Goal: Task Accomplishment & Management: Use online tool/utility

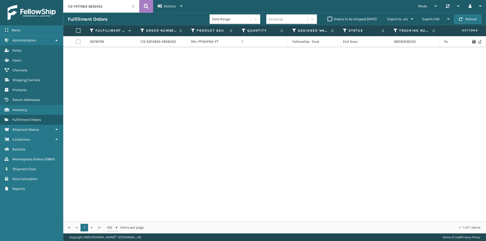
type input "112-7477063-3635455"
click at [149, 6] on button at bounding box center [146, 6] width 14 height 13
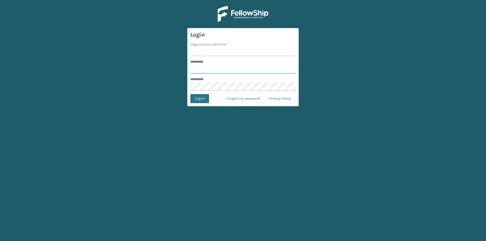
type input "******"
click at [222, 51] on input "Organization Identifier *" at bounding box center [242, 51] width 105 height 9
type input "[PERSON_NAME]"
click at [202, 100] on button "Log In" at bounding box center [199, 98] width 19 height 9
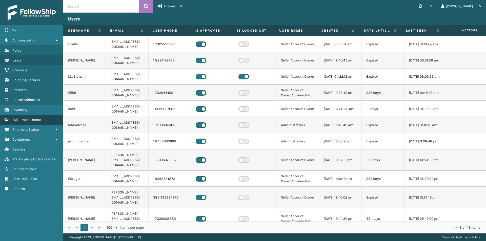
click at [37, 120] on span "Fulfillment Orders" at bounding box center [26, 120] width 29 height 4
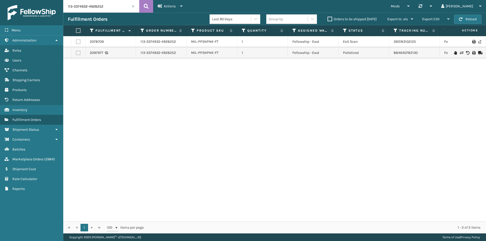
click at [116, 7] on input "113-3374932-4928252" at bounding box center [101, 6] width 76 height 13
paste input "2-7477063-3635455"
type input "112-7477063-3635455"
click at [148, 5] on icon at bounding box center [146, 7] width 5 height 8
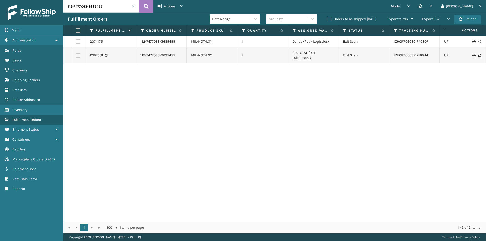
click at [111, 5] on input "112-7477063-3635455" at bounding box center [101, 6] width 76 height 13
paste input "1-6402145-7637841"
click at [148, 5] on icon at bounding box center [146, 7] width 5 height 8
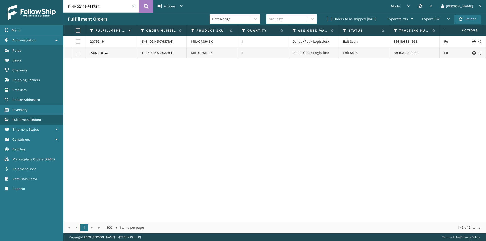
click at [119, 12] on input "111-6402145-7637841" at bounding box center [101, 6] width 76 height 13
paste input "4-5967636-3839448"
click at [145, 6] on icon at bounding box center [146, 7] width 5 height 8
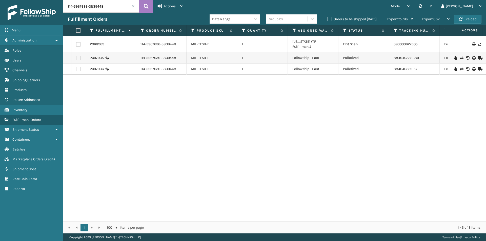
click at [124, 10] on input "114-5967636-3839448" at bounding box center [101, 6] width 76 height 13
paste input "3-3374932-4928252"
click at [145, 6] on icon at bounding box center [146, 7] width 5 height 8
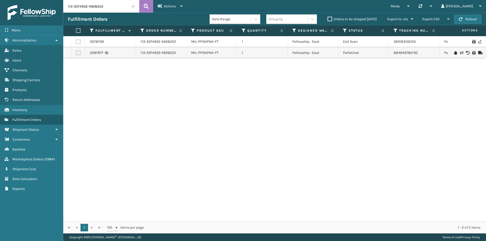
click at [122, 8] on input "113-3374932-4928252" at bounding box center [101, 6] width 76 height 13
paste input "2-7333965-3564223"
click at [148, 7] on icon at bounding box center [146, 7] width 5 height 8
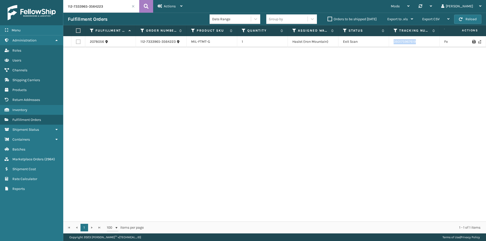
drag, startPoint x: 411, startPoint y: 46, endPoint x: 389, endPoint y: 46, distance: 22.0
click at [389, 46] on tr "2078056 112-7333965-3564223 MIL-FTMT-G 1 Haslet (Iron Mountain) Exit Scan 39317…" at bounding box center [346, 41] width 566 height 11
copy tr "393175967619"
click at [99, 7] on input "112-7333965-3564223" at bounding box center [101, 6] width 76 height 13
paste input "9495246-6421806"
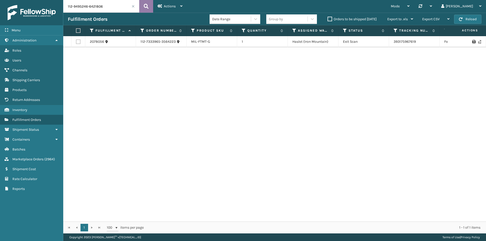
type input "112-9495246-6421806"
click at [144, 5] on icon at bounding box center [146, 7] width 5 height 8
click at [100, 6] on input "112-9495246-6421806" at bounding box center [101, 6] width 76 height 13
drag, startPoint x: 447, startPoint y: 44, endPoint x: 380, endPoint y: 44, distance: 67.0
click at [380, 44] on tr "1971816 112-9495246-6421806 MIL-HK612-4 1 Milliard LV Exit Scan 1ZH0R7060326358…" at bounding box center [346, 41] width 566 height 11
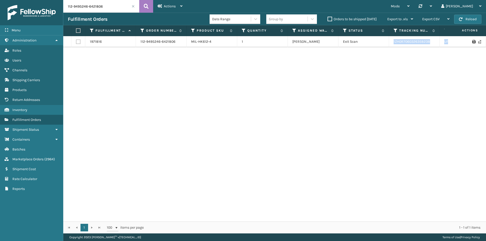
copy tr "1ZH0R7060326358238 UPS Ground California"
click at [436, 51] on div "1971816 112-9495246-6421806 MIL-HK612-4 1 Milliard LV Exit Scan 1ZH0R7060326358…" at bounding box center [274, 128] width 422 height 185
drag, startPoint x: 432, startPoint y: 41, endPoint x: 392, endPoint y: 46, distance: 40.2
click at [392, 46] on td "1ZH0R7060326358238" at bounding box center [414, 41] width 51 height 11
copy link "1ZH0R7060326358238"
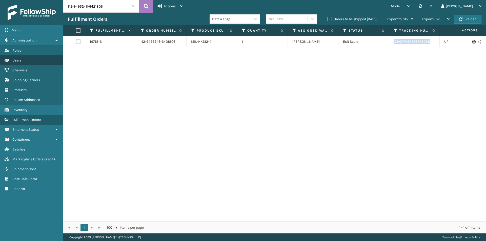
click at [30, 61] on link "Users" at bounding box center [31, 60] width 63 height 10
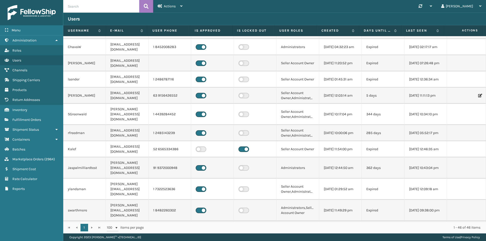
scroll to position [230, 0]
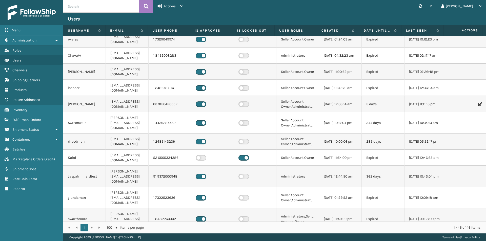
click at [478, 102] on icon at bounding box center [479, 104] width 3 height 4
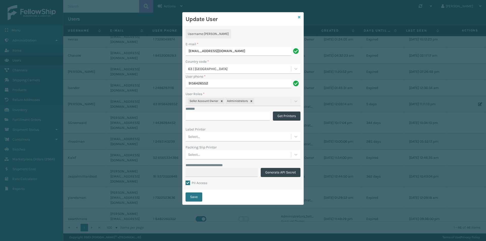
click at [300, 18] on icon at bounding box center [299, 17] width 3 height 4
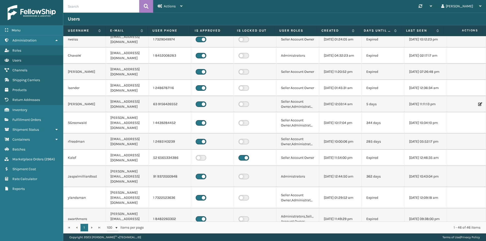
scroll to position [205, 0]
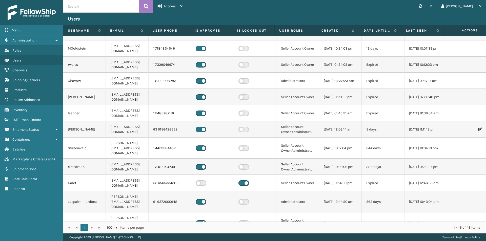
click at [478, 128] on icon at bounding box center [479, 130] width 3 height 4
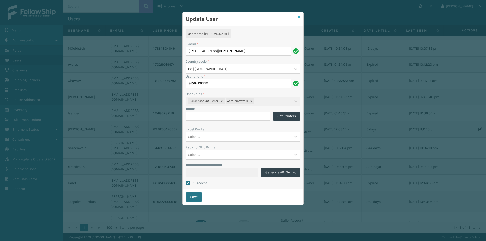
click at [300, 16] on icon at bounding box center [299, 17] width 3 height 4
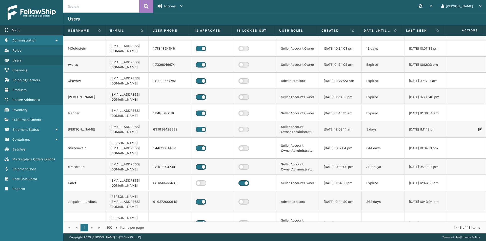
click at [31, 33] on div "Menu" at bounding box center [31, 30] width 63 height 10
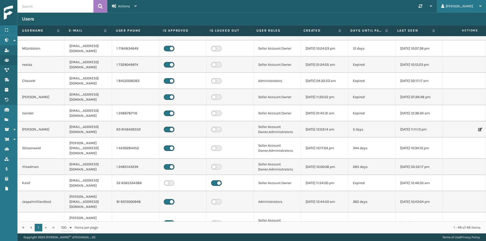
click at [481, 5] on div "Miguel Log Out" at bounding box center [460, 6] width 49 height 13
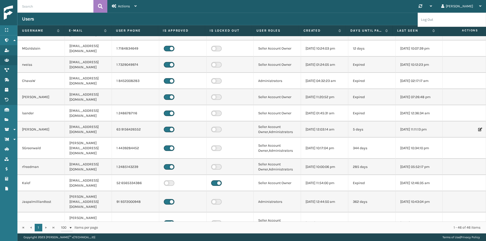
click at [409, 6] on div "Synchronise all channels Miguel Log Out" at bounding box center [313, 6] width 344 height 13
click at [432, 6] on icon at bounding box center [430, 6] width 2 height 4
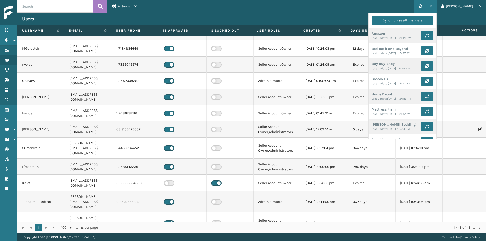
click at [432, 7] on icon at bounding box center [430, 6] width 2 height 4
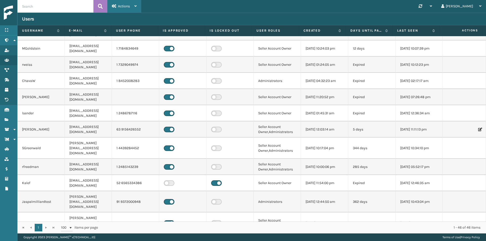
click at [126, 6] on span "Actions" at bounding box center [124, 6] width 12 height 4
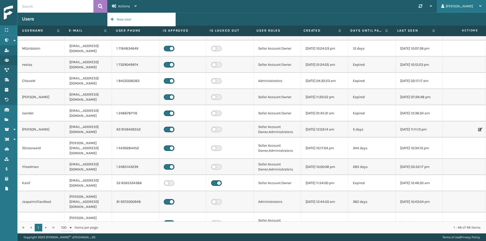
click at [476, 6] on div "[PERSON_NAME]" at bounding box center [461, 6] width 40 height 13
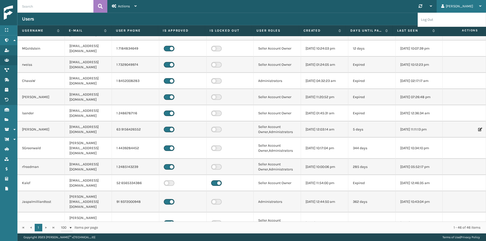
click at [476, 6] on div "[PERSON_NAME]" at bounding box center [461, 6] width 40 height 13
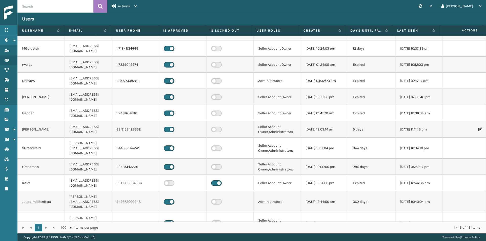
click at [12, 19] on img at bounding box center [27, 13] width 46 height 14
click at [7, 11] on img at bounding box center [27, 13] width 46 height 14
click at [15, 41] on icon at bounding box center [14, 40] width 4 height 4
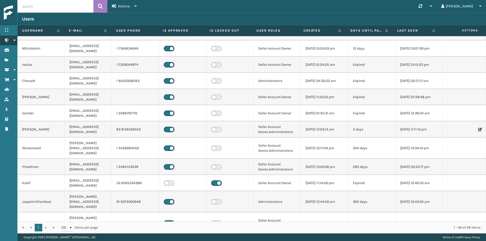
click at [15, 41] on icon at bounding box center [14, 40] width 4 height 4
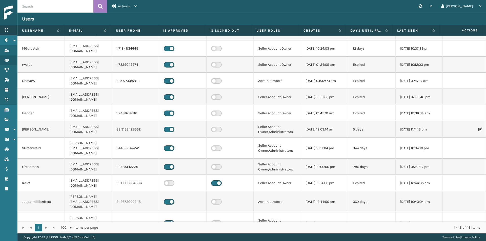
click at [12, 30] on div "Menu" at bounding box center [8, 30] width 17 height 10
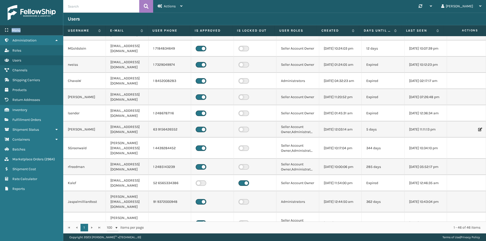
click at [12, 30] on span "Menu" at bounding box center [16, 30] width 9 height 4
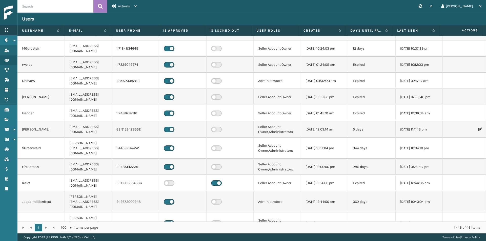
click at [12, 30] on div "Menu" at bounding box center [8, 30] width 17 height 10
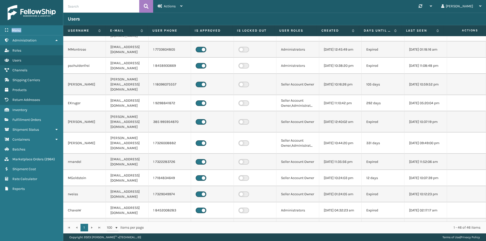
scroll to position [76, 0]
click at [96, 3] on input "text" at bounding box center [101, 6] width 76 height 13
click at [38, 120] on span "Fulfillment Orders" at bounding box center [26, 120] width 29 height 4
click at [102, 8] on input "text" at bounding box center [101, 6] width 76 height 13
paste input "111-9120970-4773010"
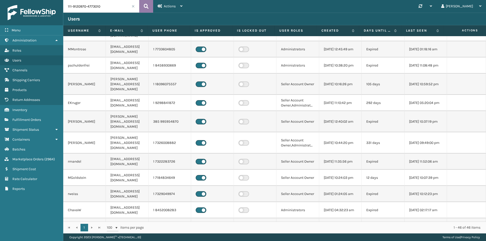
type input "111-9120970-4773010"
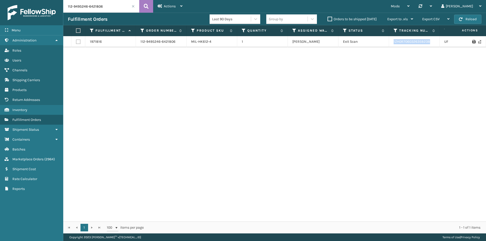
drag, startPoint x: 432, startPoint y: 44, endPoint x: 390, endPoint y: 44, distance: 42.5
click at [390, 44] on td "1ZH0R7060326358238" at bounding box center [414, 41] width 51 height 11
copy link "1ZH0R7060326358238"
click at [127, 10] on input "112-9495246-6421806" at bounding box center [101, 6] width 76 height 13
paste input "1-9120970-4773010"
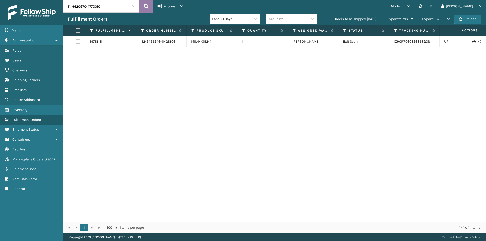
click at [144, 6] on icon at bounding box center [146, 7] width 5 height 8
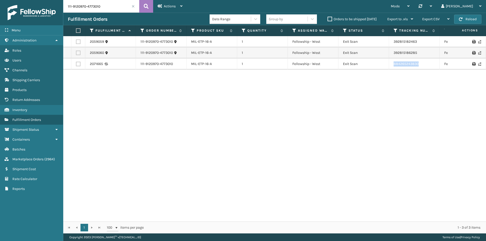
drag, startPoint x: 428, startPoint y: 65, endPoint x: 368, endPoint y: 65, distance: 59.7
click at [368, 65] on tr "2071665 111-9120970-4773010 MIL-ETP-16-A 1 Fellowship - West Exit Scan 88426524…" at bounding box center [346, 63] width 566 height 11
copy tr "884265243830"
click at [105, 6] on input "111-9120970-4773010" at bounding box center [101, 6] width 76 height 13
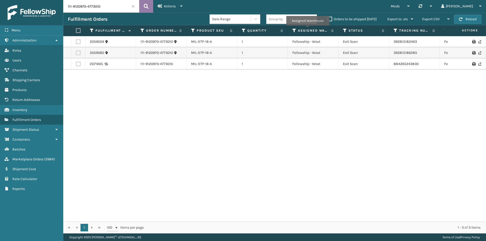
paste input "3142350-461785"
click at [148, 5] on button at bounding box center [146, 6] width 14 height 13
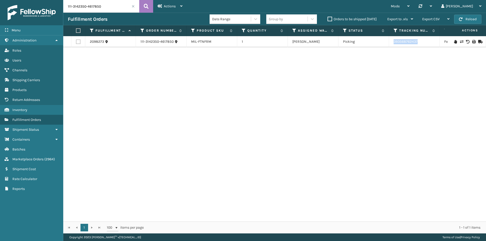
click at [388, 43] on tr "2098273 111-3142350-4617850 MIL-FTNFRM 1 Milliard LV Picking 393568762437 FedEx…" at bounding box center [346, 41] width 566 height 11
copy tr "393568762437"
click at [107, 7] on input "111-3142350-4617850" at bounding box center [101, 6] width 76 height 13
click at [145, 3] on icon at bounding box center [146, 7] width 5 height 8
click at [99, 3] on input "111-3142350-4617850" at bounding box center [101, 6] width 76 height 13
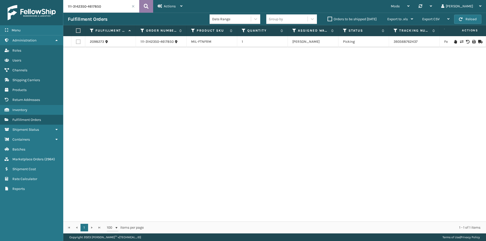
paste input "6663575-3868224"
click at [150, 4] on button at bounding box center [146, 6] width 14 height 13
drag, startPoint x: 435, startPoint y: 40, endPoint x: 384, endPoint y: 46, distance: 51.3
click at [384, 46] on tr "2083453 111-6663575-3868224 MIL-PPSNWHT-1 1 Oak St 2 Assigned 393280785268 FedE…" at bounding box center [346, 41] width 566 height 11
copy tr "393280785268"
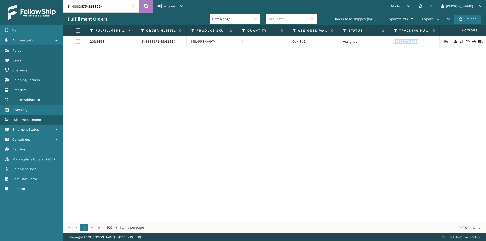
click at [119, 12] on input "111-6663575-3868224" at bounding box center [101, 6] width 76 height 13
paste input "4-2336647-8573019"
click at [145, 5] on icon at bounding box center [146, 7] width 5 height 8
drag, startPoint x: 423, startPoint y: 42, endPoint x: 390, endPoint y: 43, distance: 32.9
click at [390, 43] on td "393381578855" at bounding box center [414, 41] width 51 height 11
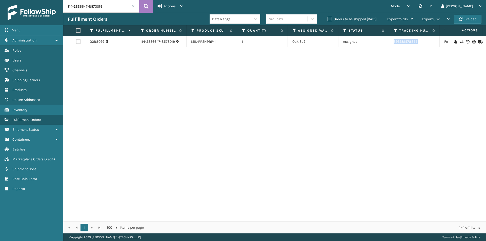
copy link "393381578855"
click at [103, 9] on input "114-2336647-8573019" at bounding box center [101, 6] width 76 height 13
paste input "3-4735955-7122642"
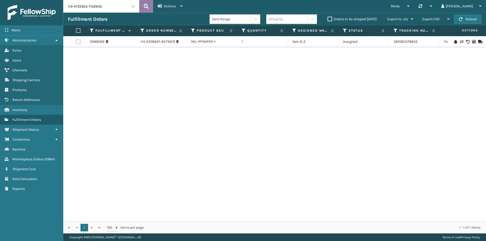
click at [142, 5] on button at bounding box center [146, 6] width 14 height 13
click at [108, 4] on input "113-4735955-7122642" at bounding box center [101, 6] width 76 height 13
click at [148, 8] on icon at bounding box center [146, 7] width 5 height 8
drag, startPoint x: 403, startPoint y: 45, endPoint x: 383, endPoint y: 44, distance: 20.2
click at [383, 44] on tr "2084024 113-4735955-7122642 MIL-PPSNRED-1-USED 1 Swarthmore Exit Scan 884443539…" at bounding box center [346, 41] width 566 height 11
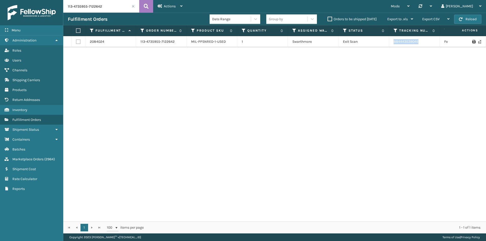
copy tr "884443539046"
click at [107, 6] on input "113-4735955-7122642" at bounding box center [101, 6] width 76 height 13
click at [150, 5] on button at bounding box center [146, 6] width 14 height 13
drag, startPoint x: 425, startPoint y: 40, endPoint x: 368, endPoint y: 46, distance: 57.7
click at [368, 46] on tr "2084024 113-4735955-7122642 MIL-PPSNRED-1-USED 1 Swarthmore Exit Scan 884443539…" at bounding box center [346, 41] width 566 height 11
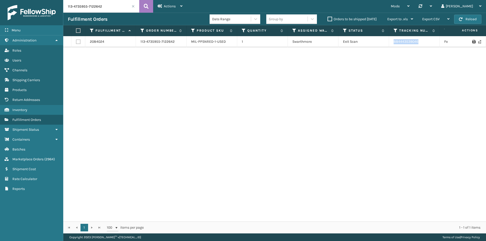
click at [108, 5] on input "113-4735955-7122642" at bounding box center [101, 6] width 76 height 13
paste input "2-3006329-5860259"
click at [148, 6] on icon at bounding box center [146, 7] width 5 height 8
click at [382, 39] on tr "2083635 112-3006329-5860259 MIL-PPSNGRY-FT 1 Oak St 2 Assigned 393283589680 Fed…" at bounding box center [346, 41] width 566 height 11
click at [98, 1] on input "112-3006329-5860259" at bounding box center [101, 6] width 76 height 13
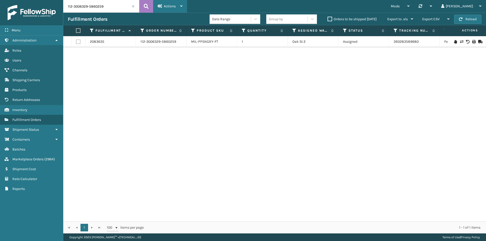
paste input "3-9402012-8968225"
click at [154, 7] on div "Actions Settings Remove All Filters Track Fulfillment Order Export Labels Bulk …" at bounding box center [170, 6] width 34 height 13
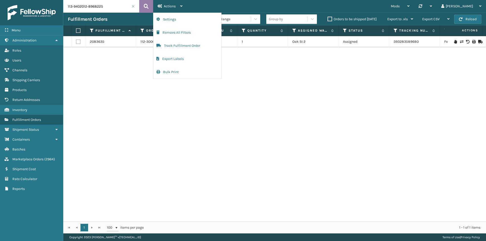
click at [140, 7] on button at bounding box center [146, 6] width 14 height 13
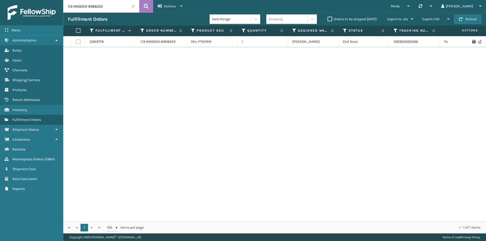
click at [109, 11] on input "113-9402012-8968225" at bounding box center [101, 6] width 76 height 13
click at [147, 6] on icon at bounding box center [146, 7] width 5 height 8
drag, startPoint x: 423, startPoint y: 42, endPoint x: 390, endPoint y: 43, distance: 33.1
click at [390, 43] on td "392923022466" at bounding box center [414, 41] width 51 height 11
click at [110, 5] on input "113-9402012-8968225" at bounding box center [101, 6] width 76 height 13
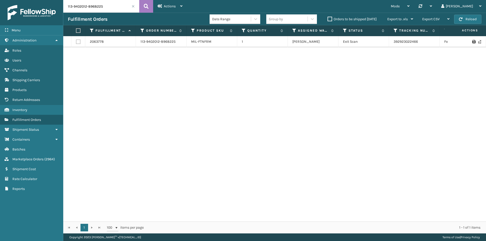
paste input "2-7477063-363545"
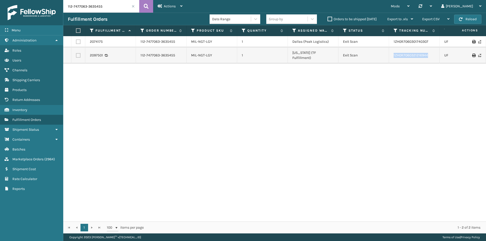
drag, startPoint x: 435, startPoint y: 53, endPoint x: 383, endPoint y: 58, distance: 51.3
click at [383, 58] on tr "2097501 112-7477063-3635455 MIL-NGT-LGY 1 Indiana (TF Fulfillment) Exit Scan 1Z…" at bounding box center [346, 55] width 566 height 16
click at [111, 7] on input "112-7477063-3635455" at bounding box center [101, 6] width 76 height 13
paste input "3-6837259-2298631"
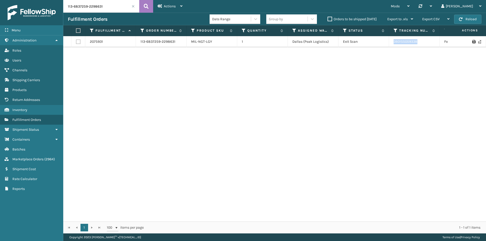
drag, startPoint x: 423, startPoint y: 40, endPoint x: 394, endPoint y: 41, distance: 29.8
click at [394, 41] on td "393155059338" at bounding box center [414, 41] width 51 height 11
click at [114, 7] on input "113-6837259-2298631" at bounding box center [101, 6] width 76 height 13
paste input "2-8866549-6169060"
click at [110, 6] on input "112-8866549-6169060" at bounding box center [101, 6] width 76 height 13
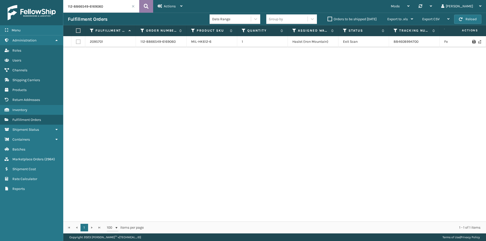
click at [152, 2] on button at bounding box center [146, 6] width 14 height 13
drag, startPoint x: 421, startPoint y: 45, endPoint x: 388, endPoint y: 46, distance: 32.6
click at [388, 46] on tr "2095701 112-8866549-6169060 MIL-HK612-6 1 Haslet (Iron Mountain) Exit Scan 8846…" at bounding box center [346, 41] width 566 height 11
click at [114, 4] on input "112-8866549-6169060" at bounding box center [101, 6] width 76 height 13
paste input "5199464-3825833"
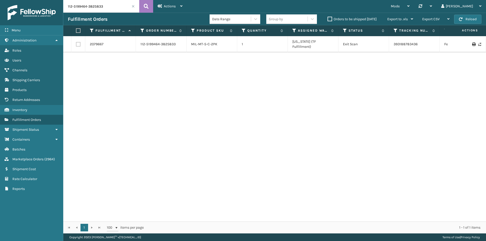
click at [126, 13] on div "Fulfillment Orders Date Range Group by Orders to be shipped today Export to .xl…" at bounding box center [274, 19] width 422 height 13
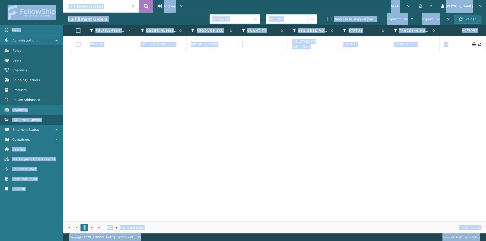
click at [121, 9] on input "112-5199464-3825833" at bounding box center [101, 6] width 76 height 13
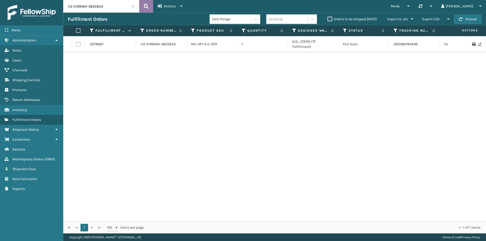
click at [139, 7] on button at bounding box center [146, 6] width 14 height 13
drag, startPoint x: 419, startPoint y: 44, endPoint x: 385, endPoint y: 44, distance: 34.4
click at [385, 44] on tr "2079667 112-5199464-3825833 MIL-MT-5-C-2PK 1 Indiana (TF Fulfillment) Exit Scan…" at bounding box center [346, 44] width 566 height 16
click at [104, 7] on input "112-5199464-3825833" at bounding box center [101, 6] width 76 height 13
paste input "1-9351200-8014651"
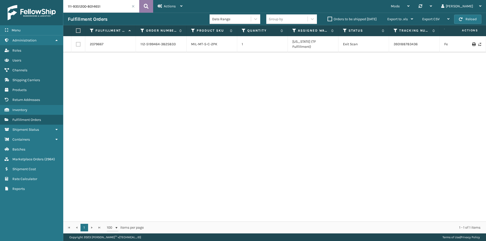
click at [145, 7] on icon at bounding box center [146, 7] width 5 height 8
drag, startPoint x: 428, startPoint y: 44, endPoint x: 392, endPoint y: 45, distance: 36.2
click at [392, 45] on td "884392858788" at bounding box center [414, 41] width 51 height 11
click at [106, 7] on input "111-9351200-8014651" at bounding box center [101, 6] width 76 height 13
paste input "2-4737592-3357835"
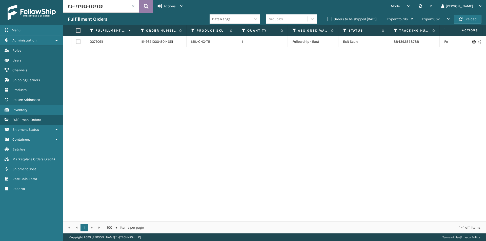
click at [150, 7] on button at bounding box center [146, 6] width 14 height 13
drag, startPoint x: 439, startPoint y: 42, endPoint x: 389, endPoint y: 47, distance: 50.1
click at [389, 47] on td "1ZH0R7060312182140" at bounding box center [414, 41] width 51 height 11
click at [103, 10] on input "112-4737592-3357835" at bounding box center [101, 6] width 76 height 13
paste input "4-6367805-0950649"
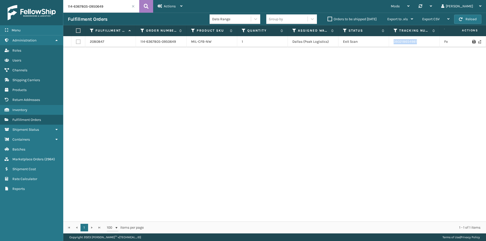
drag, startPoint x: 424, startPoint y: 43, endPoint x: 383, endPoint y: 45, distance: 41.0
click at [383, 45] on tr "2080847 114-6367805-0950649 MIL-CFB-NW 1 Dallas (Peak Logistics) Exit Scan 3932…" at bounding box center [346, 41] width 566 height 11
click at [101, 2] on input "114-6367805-0950649" at bounding box center [101, 6] width 76 height 13
drag, startPoint x: 424, startPoint y: 42, endPoint x: 356, endPoint y: 41, distance: 68.0
click at [381, 45] on tr "2080847 114-6367805-0950649 MIL-CFB-NW 1 Dallas (Peak Logistics) Exit Scan 3932…" at bounding box center [346, 41] width 566 height 11
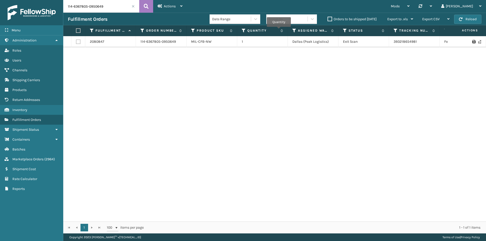
click at [104, 7] on input "114-6367805-0950649" at bounding box center [101, 6] width 76 height 13
paste input "1-8964715-254740"
click at [147, 7] on icon at bounding box center [146, 7] width 5 height 8
drag, startPoint x: 429, startPoint y: 44, endPoint x: 392, endPoint y: 44, distance: 37.9
click at [392, 44] on td "393299988580" at bounding box center [414, 41] width 51 height 11
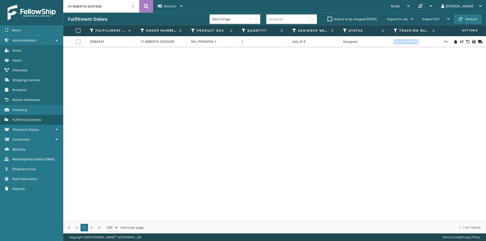
click at [99, 10] on input "111-8964715-2547409" at bounding box center [101, 6] width 76 height 13
paste input "2902240-92018"
click at [147, 7] on icon at bounding box center [146, 7] width 5 height 8
click at [110, 9] on input "111-2902240-9201809" at bounding box center [101, 6] width 76 height 13
click at [141, 9] on button at bounding box center [146, 6] width 14 height 13
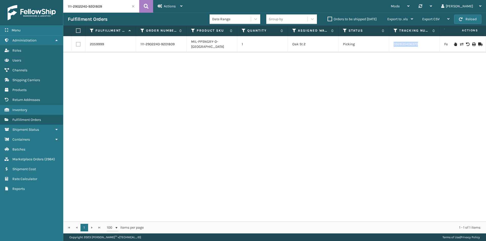
drag, startPoint x: 440, startPoint y: 46, endPoint x: 389, endPoint y: 46, distance: 51.1
click at [389, 46] on tr "2059999 111-2902240-9201809 MIL-PPSNGRY-D-TN 1 Oak St 2 Picking 392835406370 Fe…" at bounding box center [346, 44] width 566 height 16
drag, startPoint x: 103, startPoint y: 5, endPoint x: 106, endPoint y: 6, distance: 3.7
click at [103, 5] on input "111-2902240-9201809" at bounding box center [101, 6] width 76 height 13
paste input "3-4503408-0066634"
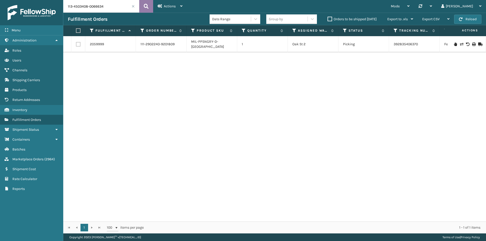
click at [145, 5] on icon at bounding box center [146, 7] width 5 height 8
drag, startPoint x: 424, startPoint y: 40, endPoint x: 383, endPoint y: 44, distance: 41.1
click at [383, 44] on tr "2099263 113-4503408-0066634 MIL-CFB-DL 1 Milliard LV Palletized 393582795546 Fe…" at bounding box center [346, 41] width 566 height 11
drag, startPoint x: 94, startPoint y: 11, endPoint x: 98, endPoint y: 7, distance: 5.7
click at [94, 10] on input "113-4503408-0066634" at bounding box center [101, 6] width 76 height 13
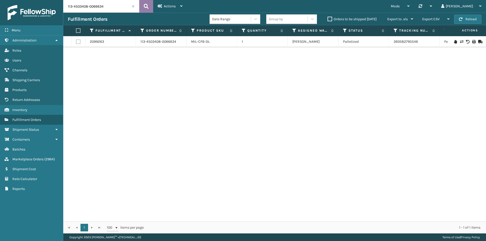
paste input "1-6663575-386822"
click at [148, 4] on icon at bounding box center [146, 7] width 5 height 8
click at [103, 11] on input "111-6663575-3868224" at bounding box center [101, 6] width 76 height 13
click at [146, 5] on icon at bounding box center [146, 7] width 5 height 8
click at [378, 49] on div "2083453 111-6663575-3868224 MIL-PPSNWHT-1 1 Oak St 2 Assigned 393280785268 FedE…" at bounding box center [274, 128] width 422 height 185
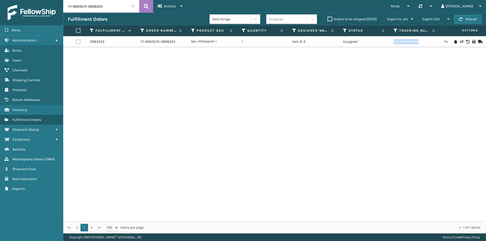
drag, startPoint x: 392, startPoint y: 40, endPoint x: 428, endPoint y: 42, distance: 36.0
click at [428, 42] on td "393280785268" at bounding box center [414, 41] width 51 height 11
click at [96, 10] on input "111-6663575-3868224" at bounding box center [101, 6] width 76 height 13
paste input "2-1295288-4486616"
click at [145, 4] on icon at bounding box center [146, 7] width 5 height 8
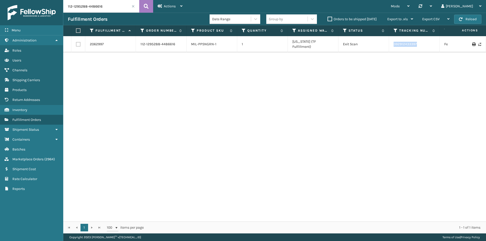
drag, startPoint x: 420, startPoint y: 43, endPoint x: 156, endPoint y: 12, distance: 266.1
click at [386, 44] on tr "2062997 112-1295288-4486616 MIL-PPSNGRN-1 1 Indiana (TF Fulfillment) Exit Scan …" at bounding box center [346, 44] width 566 height 16
click at [87, 14] on div "Fulfillment Orders Date Range Group by Orders to be shipped today Export to .xl…" at bounding box center [274, 19] width 422 height 13
click at [93, 6] on input "112-1295288-4486616" at bounding box center [101, 6] width 76 height 13
paste input "3-9635872-4292225"
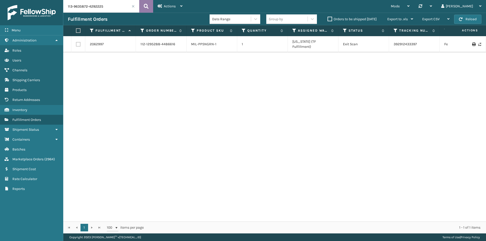
click at [144, 5] on icon at bounding box center [146, 7] width 5 height 8
drag, startPoint x: 433, startPoint y: 41, endPoint x: 354, endPoint y: 43, distance: 78.9
click at [354, 43] on tr "2028252 113-9635872-4292225 MIL-PPSNGRY-A 1 SleepGeekz Warehouse Exit Scan 3922…" at bounding box center [346, 41] width 566 height 11
click at [425, 43] on td "392263498411" at bounding box center [414, 41] width 51 height 11
drag, startPoint x: 423, startPoint y: 43, endPoint x: 388, endPoint y: 43, distance: 35.4
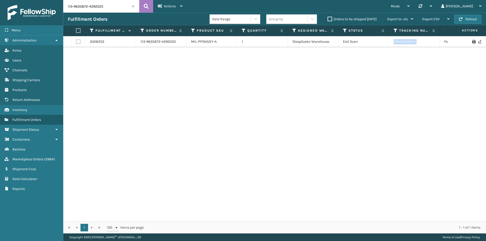
click at [388, 43] on tr "2028252 113-9635872-4292225 MIL-PPSNGRY-A 1 SleepGeekz Warehouse Exit Scan 3922…" at bounding box center [346, 41] width 566 height 11
click at [126, 9] on input "113-9635872-4292225" at bounding box center [101, 6] width 76 height 13
click at [146, 6] on icon at bounding box center [146, 7] width 5 height 8
click at [101, 9] on input "113-9635872-4292225" at bounding box center [101, 6] width 76 height 13
paste input "0683174-2825837"
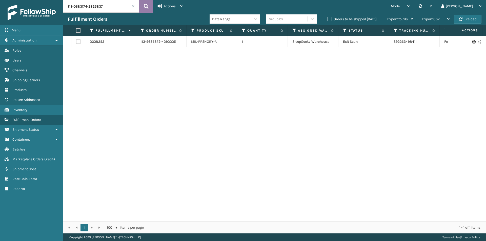
click at [143, 6] on button at bounding box center [146, 6] width 14 height 13
drag, startPoint x: 391, startPoint y: 42, endPoint x: 385, endPoint y: 42, distance: 5.3
click at [385, 42] on tr "2028298 113-0683174-2825837 MIL-PPSNGRY-A 1 SleepGeekz Warehouse Exit Scan 3922…" at bounding box center [346, 41] width 566 height 11
click at [425, 47] on td "392264216879" at bounding box center [414, 41] width 51 height 11
drag, startPoint x: 425, startPoint y: 41, endPoint x: 388, endPoint y: 41, distance: 37.4
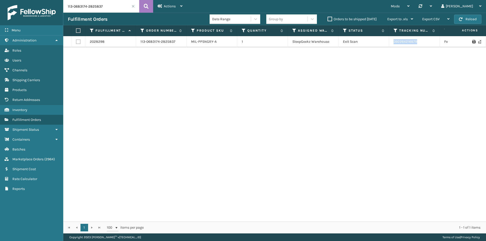
click at [388, 41] on tr "2028298 113-0683174-2825837 MIL-PPSNGRY-A 1 SleepGeekz Warehouse Exit Scan 3922…" at bounding box center [346, 41] width 566 height 11
click at [96, 5] on input "113-0683174-2825837" at bounding box center [101, 6] width 76 height 13
paste input "1-8964715-2547409"
click at [143, 8] on button at bounding box center [146, 6] width 14 height 13
drag, startPoint x: 425, startPoint y: 38, endPoint x: 384, endPoint y: 40, distance: 41.5
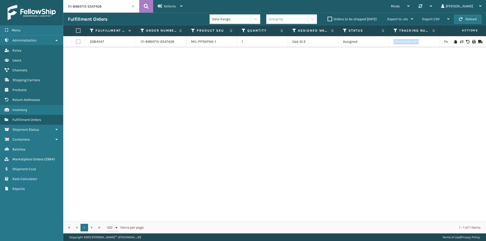
click at [384, 40] on tr "2084547 111-8964715-2547409 MIL-PPSNPNK-1 1 Oak St 2 Assigned 393299988580 FedE…" at bounding box center [346, 41] width 566 height 11
click at [93, 5] on input "111-8964715-2547409" at bounding box center [101, 6] width 76 height 13
paste input "4-2336647-857301"
click at [150, 5] on button at bounding box center [146, 6] width 14 height 13
click at [105, 10] on input "114-2336647-8573019" at bounding box center [101, 6] width 76 height 13
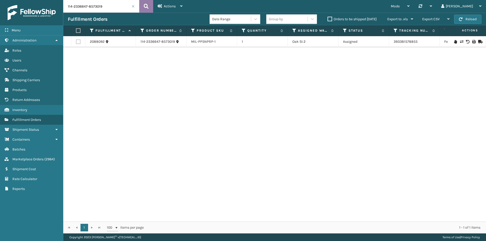
click at [149, 4] on button at bounding box center [146, 6] width 14 height 13
drag, startPoint x: 422, startPoint y: 42, endPoint x: 376, endPoint y: 42, distance: 46.0
click at [376, 42] on tr "2088092 114-2336647-8573019 MIL-PPSNPRP-1 1 Oak St 2 Assigned 393381578855 FedE…" at bounding box center [346, 41] width 566 height 11
click at [91, 7] on input "114-2336647-8573019" at bounding box center [101, 6] width 76 height 13
paste input "1-2757869-9333807"
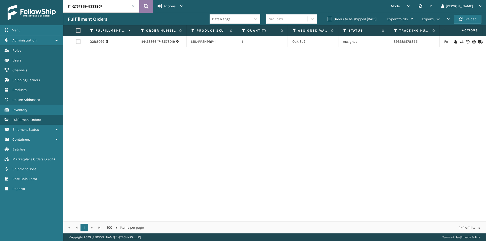
click at [148, 5] on icon at bounding box center [146, 7] width 5 height 8
drag, startPoint x: 406, startPoint y: 44, endPoint x: 387, endPoint y: 44, distance: 18.5
click at [387, 44] on tr "2099249 111-2757869-9333807 MIL-CFB-DL 1 Milliard LV Palletized 393581806415 Fe…" at bounding box center [346, 41] width 566 height 11
click at [104, 1] on input "111-2757869-9333807" at bounding box center [101, 6] width 76 height 13
paste input "2-5199464-3825833"
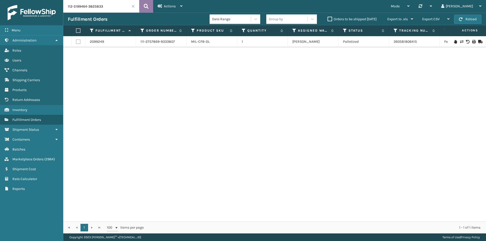
type input "112-5199464-3825833"
click at [149, 8] on button at bounding box center [146, 6] width 14 height 13
drag, startPoint x: 428, startPoint y: 45, endPoint x: 381, endPoint y: 46, distance: 47.3
click at [381, 46] on tr "2079667 112-5199464-3825833 MIL-MT-5-C-2PK 1 Indiana (TF Fulfillment) Exit Scan…" at bounding box center [346, 44] width 566 height 16
click at [351, 79] on div "2079667 112-5199464-3825833 MIL-MT-5-C-2PK 1 Indiana (TF Fulfillment) Exit Scan…" at bounding box center [274, 128] width 422 height 185
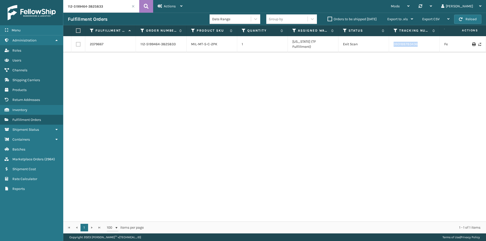
drag, startPoint x: 430, startPoint y: 46, endPoint x: 190, endPoint y: 19, distance: 241.8
click at [384, 47] on tr "2079667 112-5199464-3825833 MIL-MT-5-C-2PK 1 Indiana (TF Fulfillment) Exit Scan…" at bounding box center [346, 44] width 566 height 16
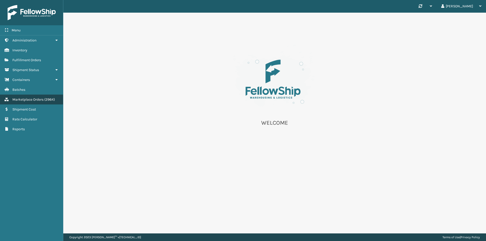
click at [41, 100] on span "Marketplace Orders" at bounding box center [27, 99] width 31 height 4
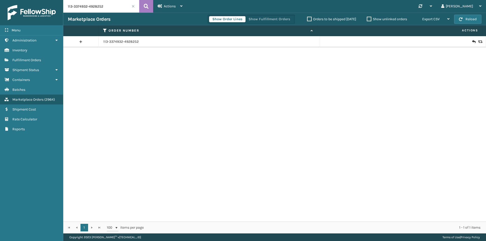
click at [122, 9] on input "113-3374932-4928252" at bounding box center [101, 6] width 76 height 13
paste input "0794402-813224"
type input "113-0794402-8132242"
click at [144, 6] on icon at bounding box center [146, 7] width 5 height 8
click at [472, 41] on icon at bounding box center [473, 41] width 3 height 5
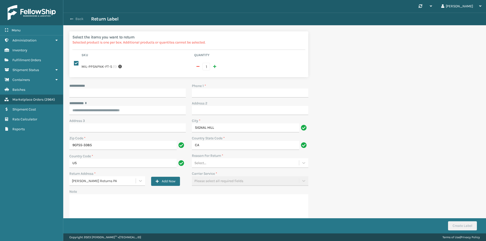
click at [75, 17] on button "Back" at bounding box center [79, 19] width 23 height 5
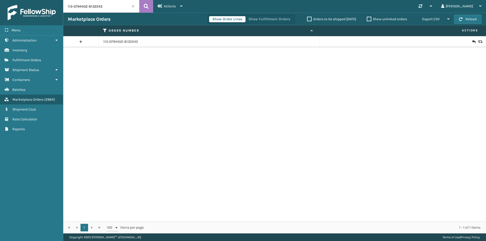
click at [480, 41] on td at bounding box center [403, 41] width 166 height 11
click at [478, 41] on icon at bounding box center [479, 42] width 3 height 4
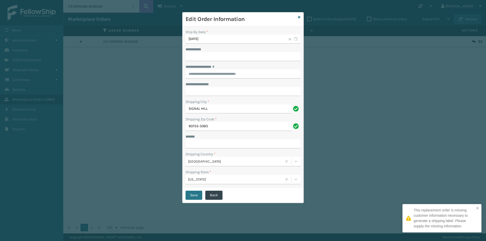
click at [215, 52] on div "**********" at bounding box center [242, 49] width 115 height 5
click at [213, 55] on input "**********" at bounding box center [242, 56] width 115 height 9
paste input "*******"
type input "*******"
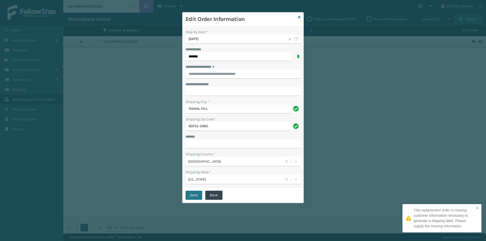
click at [223, 69] on label "**********" at bounding box center [204, 66] width 38 height 5
click at [223, 70] on input "**********" at bounding box center [242, 74] width 115 height 9
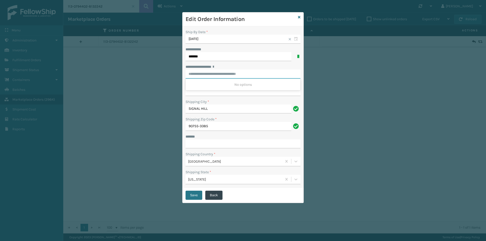
click at [223, 72] on input "**********" at bounding box center [242, 74] width 115 height 9
paste input "**********"
click at [234, 82] on div "966 E NEVADA ST, SIGNAL HILL, CA" at bounding box center [242, 84] width 115 height 9
type input "**********"
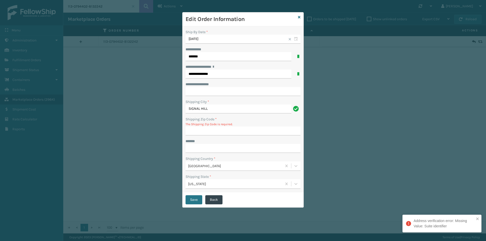
click at [229, 69] on div "**********" at bounding box center [242, 66] width 115 height 5
click at [229, 75] on input "**********" at bounding box center [238, 74] width 106 height 9
paste input "*******"
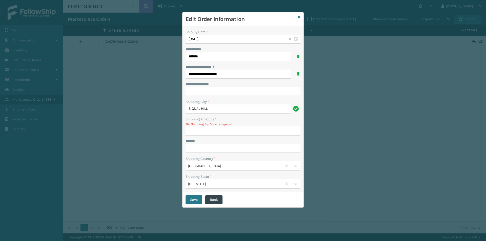
click at [244, 67] on div "**********" at bounding box center [242, 66] width 115 height 5
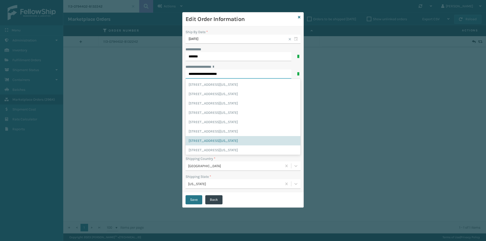
drag, startPoint x: 225, startPoint y: 76, endPoint x: 212, endPoint y: 76, distance: 12.7
click at [212, 76] on input "**********" at bounding box center [238, 74] width 106 height 9
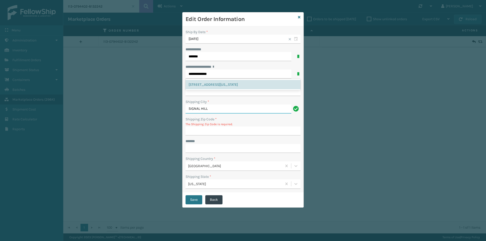
type input "**********"
click at [226, 107] on input "SIGNAL HILL" at bounding box center [238, 108] width 106 height 9
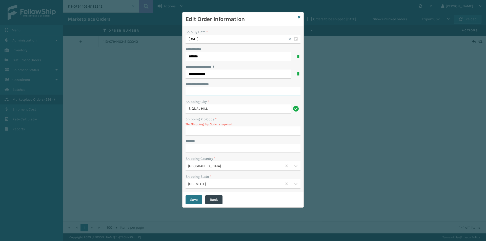
click at [225, 94] on input "**********" at bounding box center [242, 91] width 115 height 9
paste input "********"
type input "********"
click at [219, 130] on input "Shipping Zip Code *" at bounding box center [242, 130] width 115 height 9
paste input "90755"
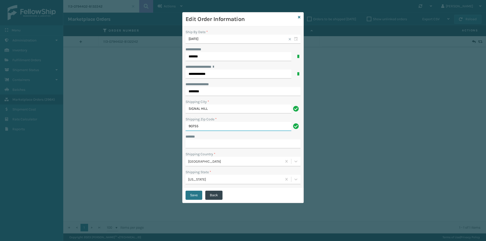
type input "90755"
click at [203, 144] on input "***** *" at bounding box center [242, 143] width 115 height 9
type input "**********"
click at [196, 199] on button "Save" at bounding box center [193, 195] width 17 height 9
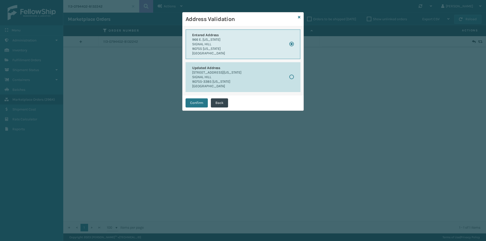
click at [292, 78] on label "button" at bounding box center [291, 77] width 5 height 4
radio input "false"
radio input "true"
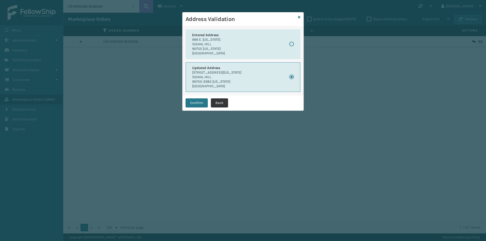
click at [219, 104] on button "Back" at bounding box center [219, 102] width 17 height 9
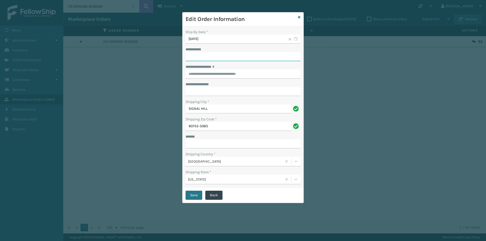
click at [207, 58] on input "**********" at bounding box center [242, 56] width 115 height 9
paste input "**********"
type input "**********"
click at [211, 83] on label "**********" at bounding box center [200, 84] width 31 height 5
click at [211, 87] on input "**********" at bounding box center [242, 91] width 115 height 9
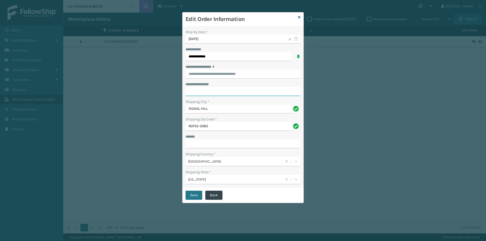
paste input "*******"
type input "*******"
click at [235, 81] on div "**********" at bounding box center [242, 106] width 121 height 161
drag, startPoint x: 208, startPoint y: 56, endPoint x: 158, endPoint y: 56, distance: 49.8
click at [158, 56] on div "**********" at bounding box center [243, 120] width 486 height 241
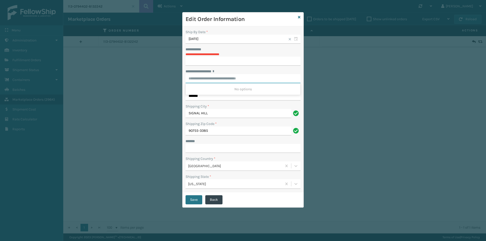
click at [232, 79] on input "**********" at bounding box center [242, 78] width 115 height 9
paste input "**********"
click at [226, 91] on div "966 E NEVADA ST, SIGNAL HILL, CA" at bounding box center [242, 88] width 115 height 9
type input "**********"
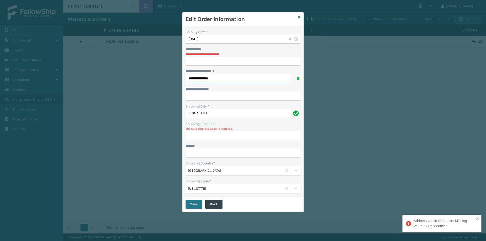
type input "**********"
click at [210, 100] on input "**********" at bounding box center [242, 96] width 115 height 9
paste input "*******"
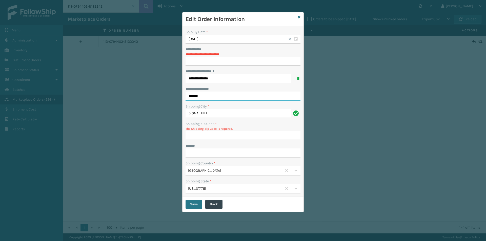
type input "*******"
click at [230, 133] on input "Shipping Zip Code *" at bounding box center [242, 135] width 115 height 9
paste input "90755"
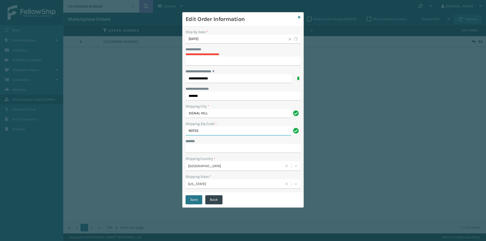
type input "90755"
click at [204, 63] on input "**********" at bounding box center [242, 61] width 115 height 9
paste input "*******"
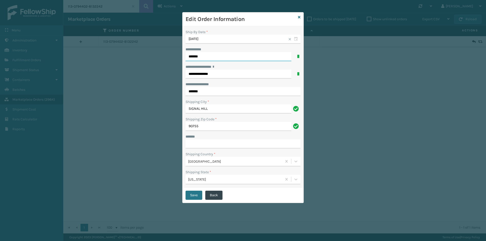
click at [226, 52] on input "*******" at bounding box center [238, 56] width 106 height 9
type input "*******"
click at [219, 146] on input "***** *" at bounding box center [242, 143] width 115 height 9
type input "**********"
click at [198, 195] on button "Save" at bounding box center [193, 195] width 17 height 9
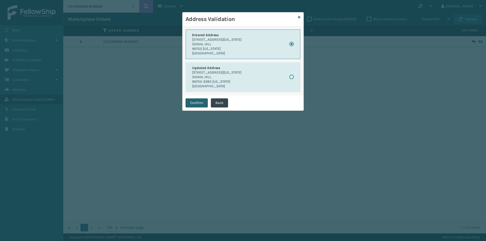
click at [201, 106] on button "Confirm" at bounding box center [196, 102] width 22 height 9
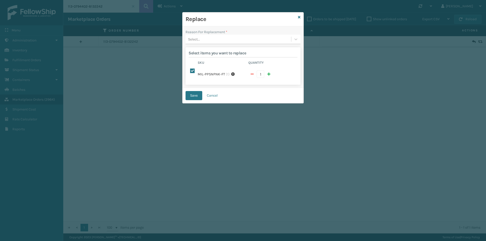
click at [211, 45] on div "Reason For Replacement * Select... Select items you want to replace Sku Quantit…" at bounding box center [242, 57] width 121 height 62
click at [211, 40] on div "Select..." at bounding box center [237, 39] width 105 height 8
click at [217, 53] on div "Arrived damaged" at bounding box center [242, 51] width 115 height 9
click at [189, 92] on button "Save" at bounding box center [193, 95] width 17 height 9
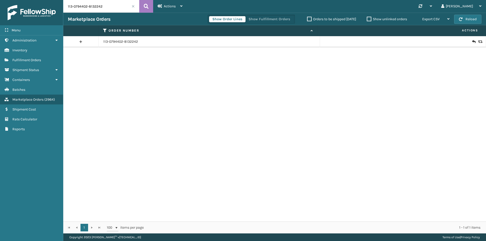
click at [478, 42] on icon at bounding box center [479, 42] width 3 height 4
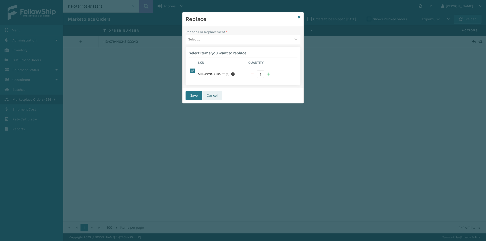
click at [214, 91] on button "Cancel" at bounding box center [212, 95] width 20 height 9
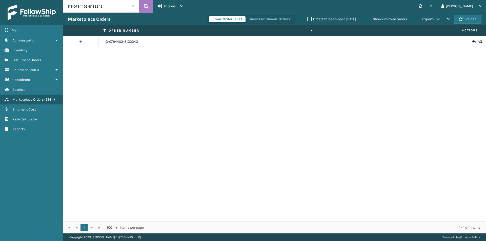
click at [116, 9] on input "113-0794402-8132242" at bounding box center [101, 6] width 76 height 13
paste input "1-9120970-4773010"
type input "111-9120970-4773010"
click at [146, 4] on icon at bounding box center [146, 7] width 5 height 8
click at [478, 42] on icon at bounding box center [479, 42] width 3 height 4
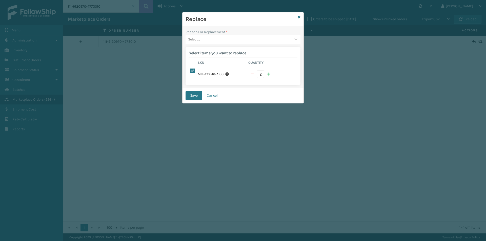
click at [254, 72] on button "button" at bounding box center [252, 74] width 8 height 8
checkbox input "false"
type input "1"
click at [224, 36] on div "Select..." at bounding box center [237, 39] width 105 height 8
click at [212, 60] on div "Lost in transit" at bounding box center [242, 61] width 115 height 9
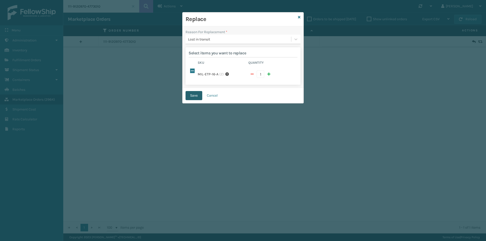
click at [199, 92] on button "Save" at bounding box center [193, 95] width 17 height 9
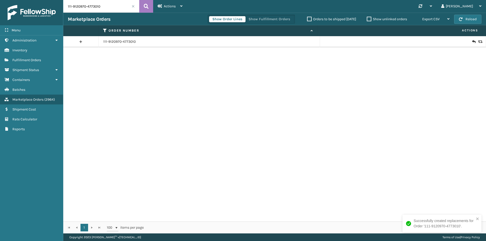
click at [104, 6] on input "111-9120970-4773010" at bounding box center [101, 6] width 76 height 13
paste input "2965349-5202609"
type input "111-2965349-5202609"
click at [150, 5] on button at bounding box center [146, 6] width 14 height 13
click at [472, 42] on icon at bounding box center [473, 41] width 3 height 5
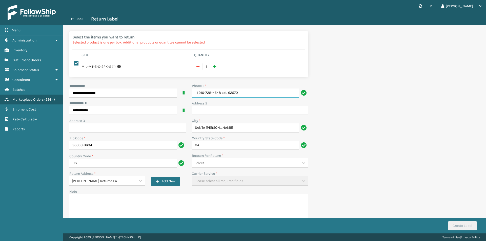
drag, startPoint x: 193, startPoint y: 93, endPoint x: 123, endPoint y: 100, distance: 71.2
click at [123, 100] on div "**********" at bounding box center [188, 156] width 245 height 146
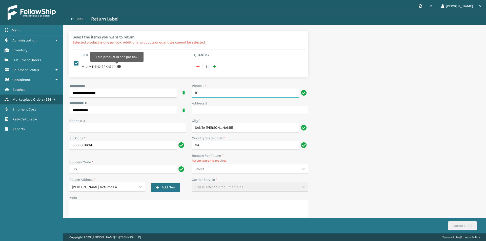
type input "9999999999"
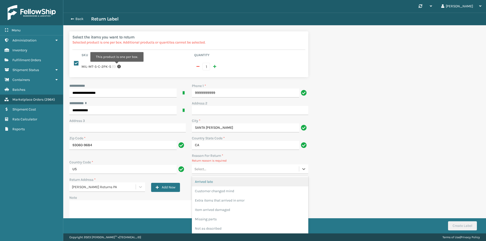
click at [223, 165] on div "Select..." at bounding box center [245, 169] width 107 height 8
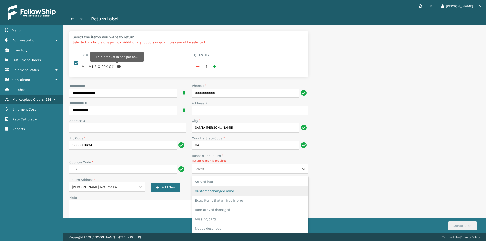
click at [219, 186] on div "Customer changed mind" at bounding box center [250, 190] width 116 height 9
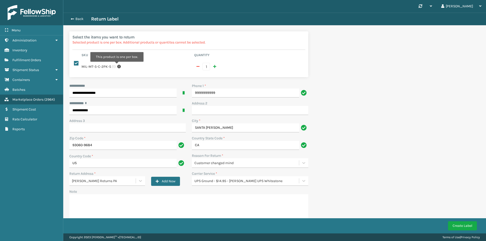
drag, startPoint x: 468, startPoint y: 224, endPoint x: 218, endPoint y: 168, distance: 256.3
click at [218, 168] on form "**********" at bounding box center [188, 156] width 239 height 146
click at [455, 228] on button "Create Label" at bounding box center [462, 225] width 29 height 9
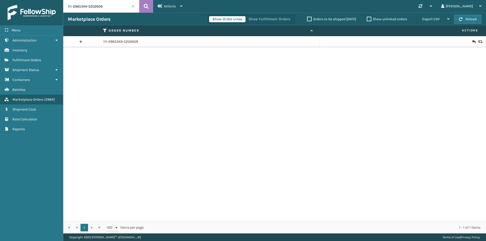
click at [111, 10] on input "111-2965349-5202609" at bounding box center [101, 6] width 76 height 13
click at [111, 7] on input "111-2965349-5202609" at bounding box center [101, 6] width 76 height 13
paste input "3142350-4617850"
type input "111-3142350-4617850"
click at [149, 6] on button at bounding box center [146, 6] width 14 height 13
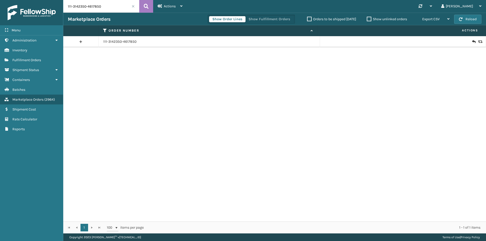
click at [478, 41] on icon at bounding box center [479, 42] width 3 height 4
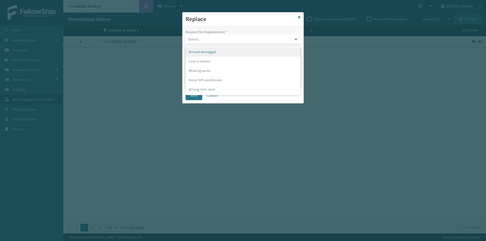
click at [223, 42] on div "Select..." at bounding box center [237, 39] width 105 height 8
click at [299, 17] on icon at bounding box center [299, 17] width 3 height 4
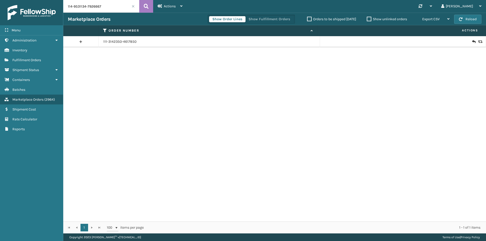
type input "114-9531134-7926667"
click at [144, 5] on icon at bounding box center [146, 7] width 5 height 8
click at [128, 4] on input "114-9531134-7926667" at bounding box center [101, 6] width 76 height 13
click at [147, 5] on icon at bounding box center [146, 7] width 5 height 8
click at [472, 42] on icon at bounding box center [473, 41] width 3 height 5
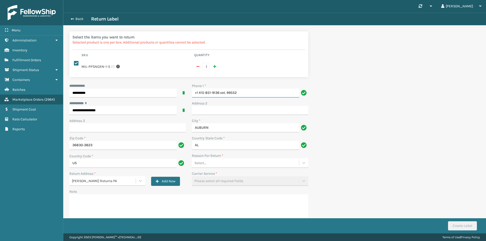
click at [252, 89] on input "+1 415-851-9136 ext. 99552" at bounding box center [245, 93] width 107 height 9
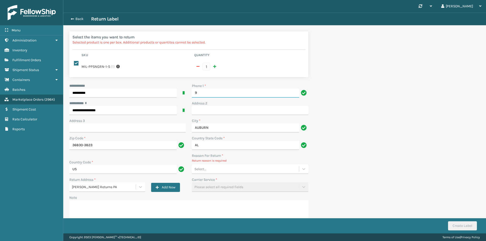
type input "9999999999"
click at [81, 20] on button "Back" at bounding box center [79, 19] width 23 height 5
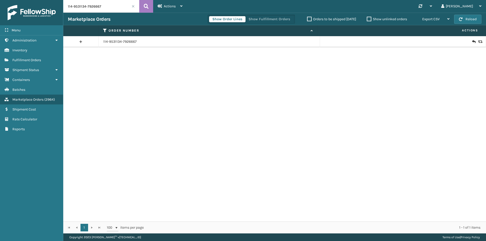
click at [115, 9] on input "114-9531134-7926667" at bounding box center [101, 6] width 76 height 13
click at [148, 7] on icon at bounding box center [146, 7] width 5 height 8
click at [472, 42] on icon at bounding box center [473, 41] width 3 height 5
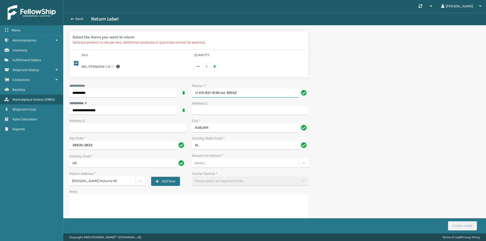
click at [245, 89] on input "+1 415-851-9136 ext. 99552" at bounding box center [245, 93] width 107 height 9
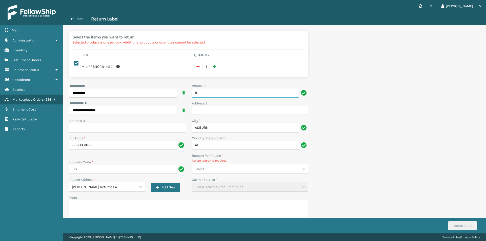
type input "9999999999"
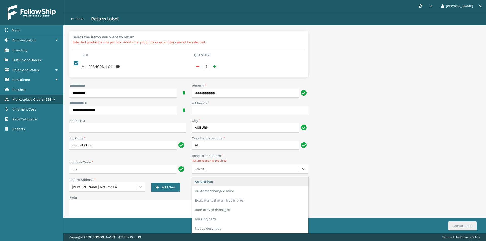
click at [224, 167] on div "Select..." at bounding box center [245, 169] width 107 height 8
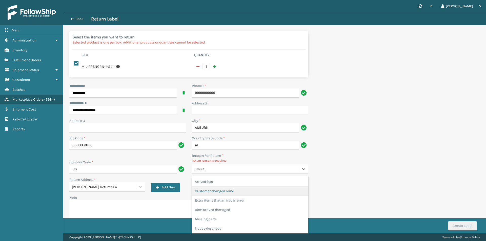
click at [229, 187] on div "Customer changed mind" at bounding box center [250, 190] width 116 height 9
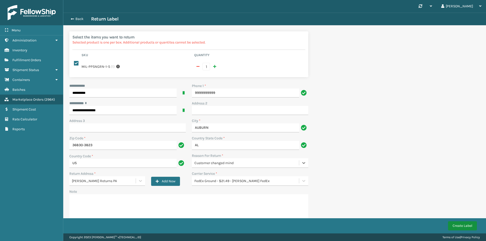
click at [466, 227] on button "Create Label" at bounding box center [462, 225] width 29 height 9
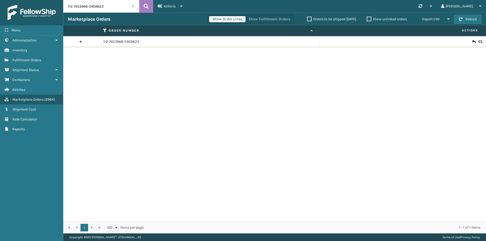
click at [472, 41] on icon at bounding box center [473, 41] width 3 height 5
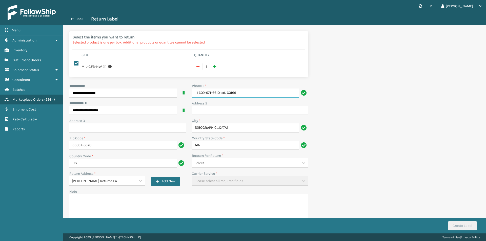
drag, startPoint x: 243, startPoint y: 90, endPoint x: 166, endPoint y: 90, distance: 77.7
click at [166, 92] on div "**********" at bounding box center [188, 156] width 245 height 146
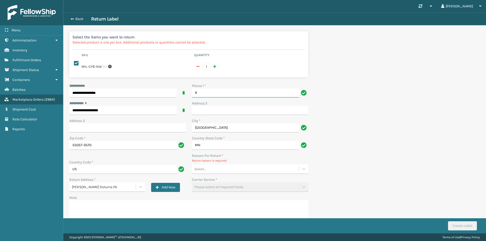
type input "9999999999"
click at [224, 169] on div "Select..." at bounding box center [250, 169] width 116 height 10
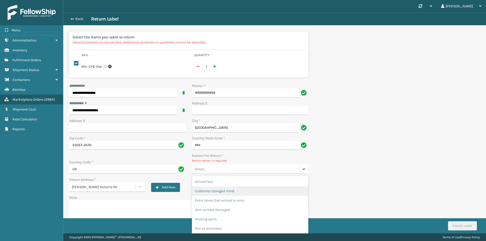
click at [234, 189] on div "Customer changed mind" at bounding box center [250, 190] width 116 height 9
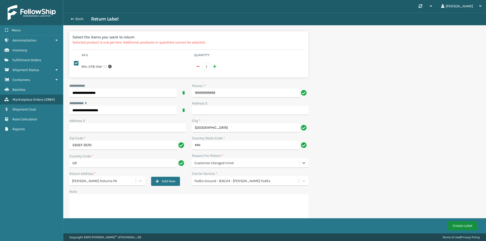
click at [466, 225] on button "Create Label" at bounding box center [462, 225] width 29 height 9
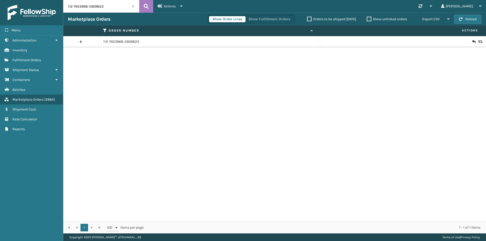
click at [124, 8] on input "112-7653968-5909823" at bounding box center [101, 6] width 76 height 13
paste input "4-2336647-8573019"
type input "114-2336647-8573019"
click at [144, 6] on icon at bounding box center [146, 7] width 5 height 8
click at [478, 42] on icon at bounding box center [479, 42] width 3 height 4
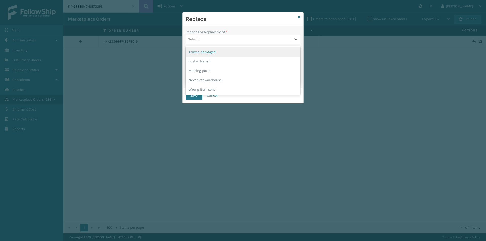
click at [209, 38] on div "Select..." at bounding box center [237, 39] width 105 height 8
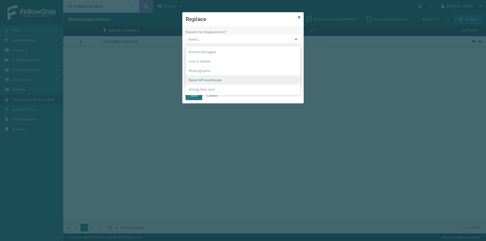
click at [208, 79] on div "Never left warehouse" at bounding box center [242, 79] width 115 height 9
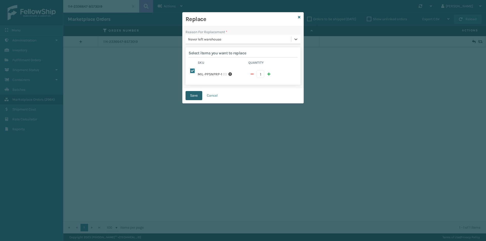
click at [195, 95] on button "Save" at bounding box center [193, 95] width 17 height 9
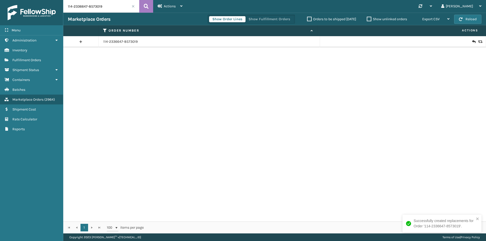
click at [122, 45] on td "114-2336647-8573019" at bounding box center [209, 41] width 221 height 11
click at [123, 43] on link "114-2336647-8573019" at bounding box center [120, 41] width 34 height 5
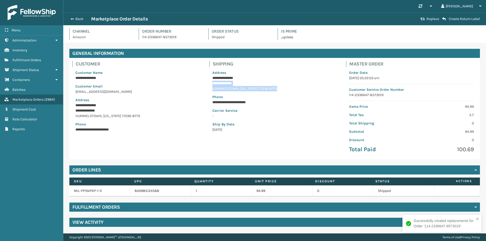
drag, startPoint x: 210, startPoint y: 82, endPoint x: 294, endPoint y: 90, distance: 84.3
click at [294, 90] on div "**********" at bounding box center [274, 101] width 131 height 68
copy div "**********"
click at [80, 20] on button "Back" at bounding box center [79, 19] width 23 height 5
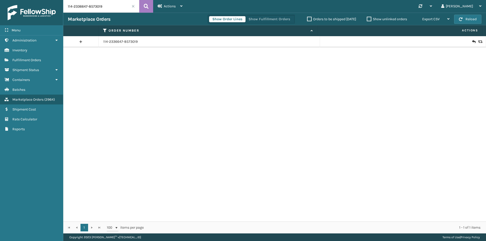
click at [117, 9] on input "114-2336647-8573019" at bounding box center [101, 6] width 76 height 13
paste input "8119148-7960247"
type input "114-8119148-7960247"
click at [144, 8] on icon at bounding box center [146, 7] width 5 height 8
click at [472, 42] on icon at bounding box center [473, 41] width 3 height 5
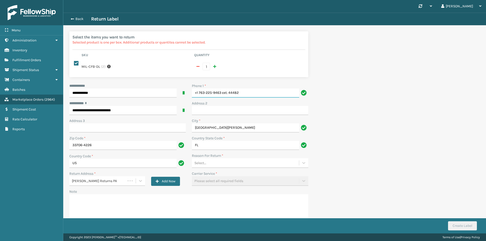
drag, startPoint x: 239, startPoint y: 87, endPoint x: 174, endPoint y: 84, distance: 65.1
click at [177, 94] on div "**********" at bounding box center [188, 156] width 245 height 146
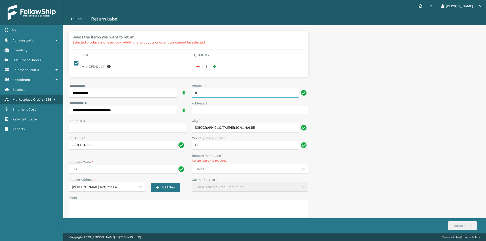
type input "9999999999"
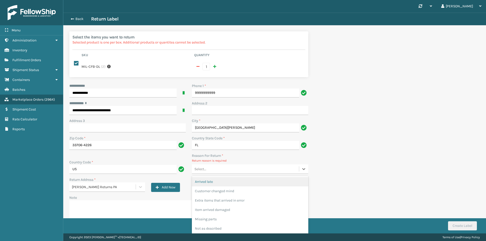
click at [225, 165] on div "Select..." at bounding box center [245, 169] width 107 height 8
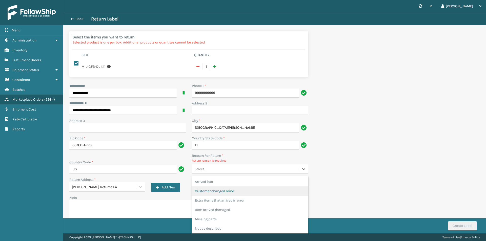
click at [232, 187] on div "Customer changed mind" at bounding box center [250, 190] width 116 height 9
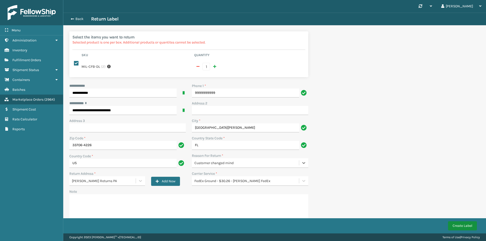
click at [463, 226] on button "Create Label" at bounding box center [462, 225] width 29 height 9
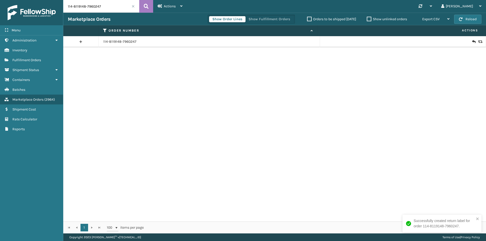
click at [123, 45] on td "114-8119148-7960247" at bounding box center [209, 41] width 221 height 11
click at [124, 41] on link "114-8119148-7960247" at bounding box center [119, 41] width 33 height 5
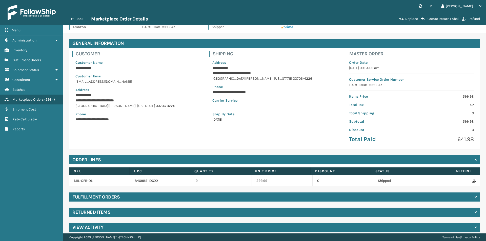
scroll to position [15, 0]
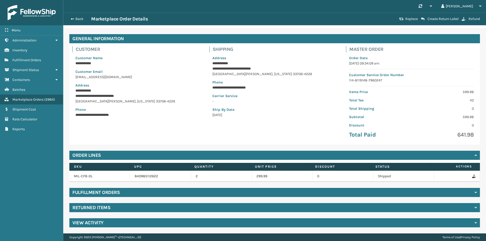
click at [454, 195] on div "Fulfillment Orders" at bounding box center [274, 192] width 410 height 9
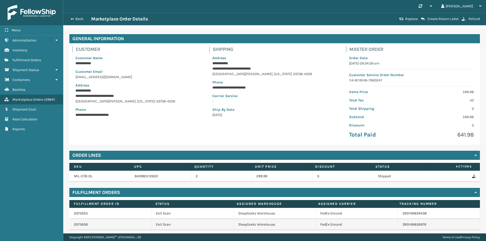
click at [457, 191] on div "Fulfillment Orders" at bounding box center [274, 192] width 410 height 9
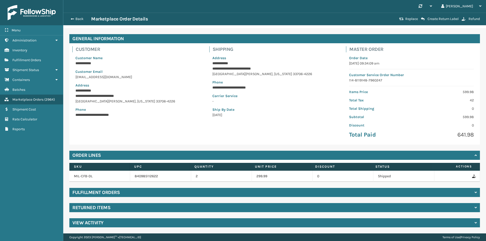
click at [456, 206] on div "Returned Items" at bounding box center [274, 207] width 410 height 9
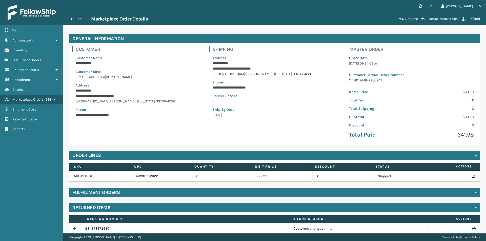
scroll to position [37, 0]
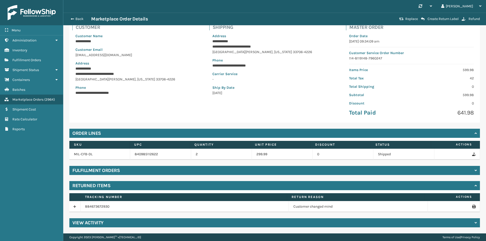
click at [472, 205] on icon at bounding box center [473, 207] width 3 height 4
click at [78, 20] on button "Back" at bounding box center [79, 19] width 23 height 5
